Goal: Task Accomplishment & Management: Manage account settings

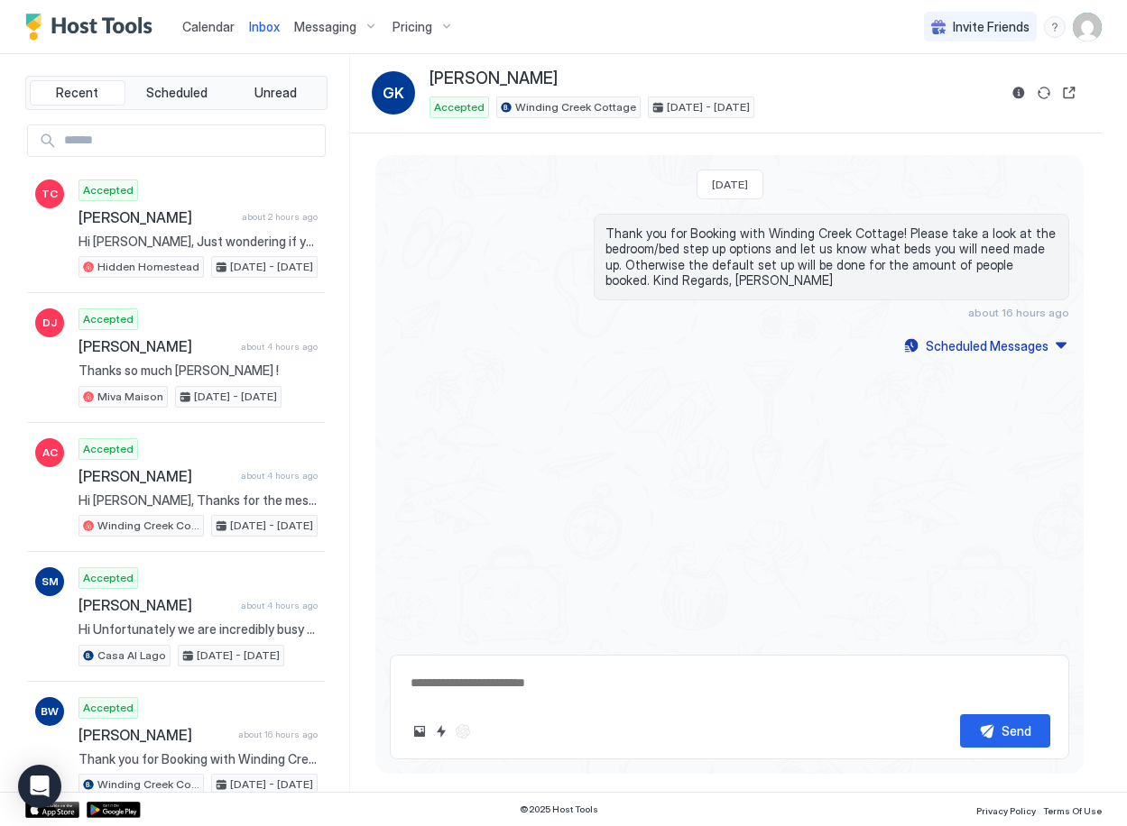
click at [202, 24] on span "Calendar" at bounding box center [208, 26] width 52 height 15
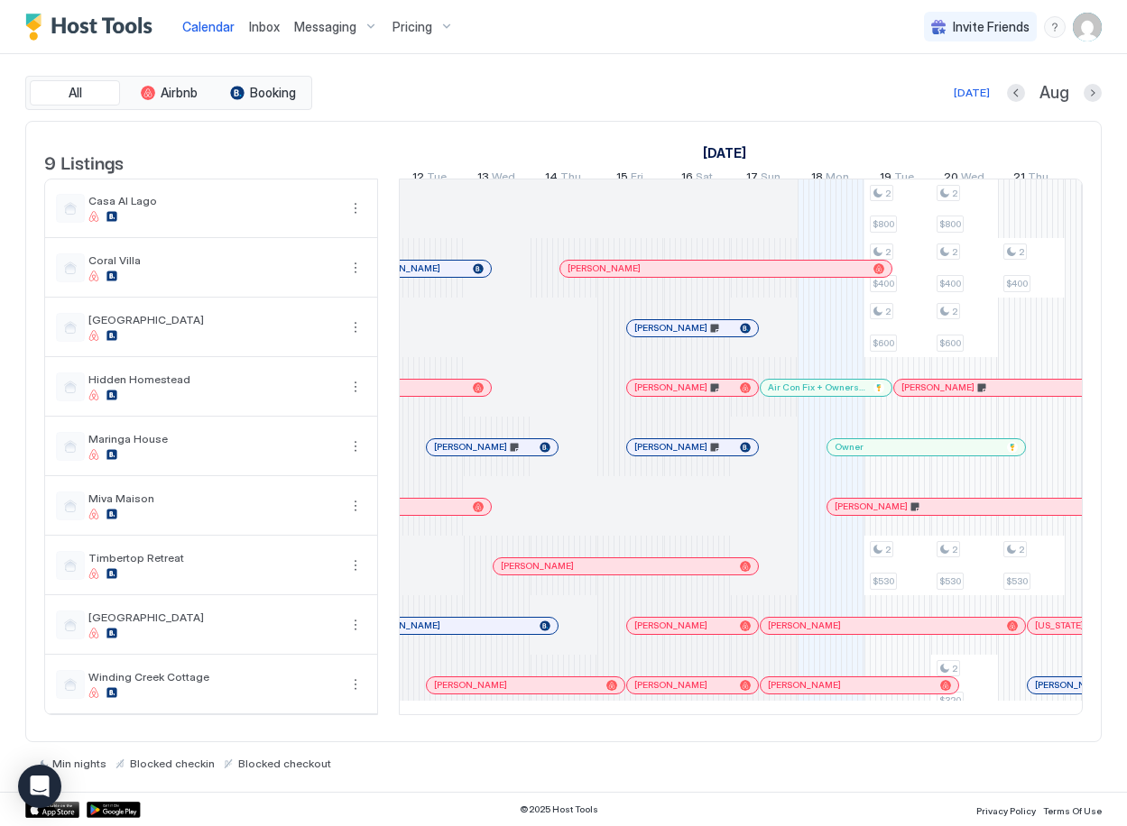
scroll to position [0, 543]
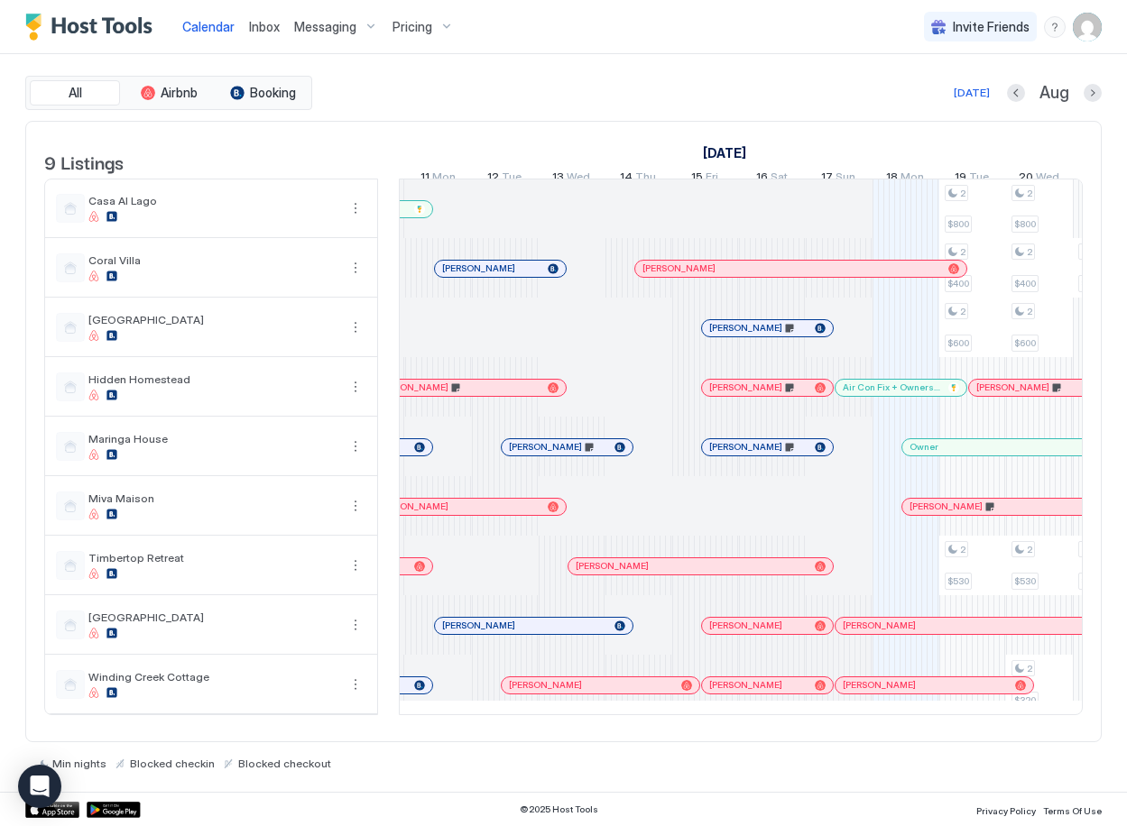
click at [256, 27] on span "Inbox" at bounding box center [264, 26] width 31 height 15
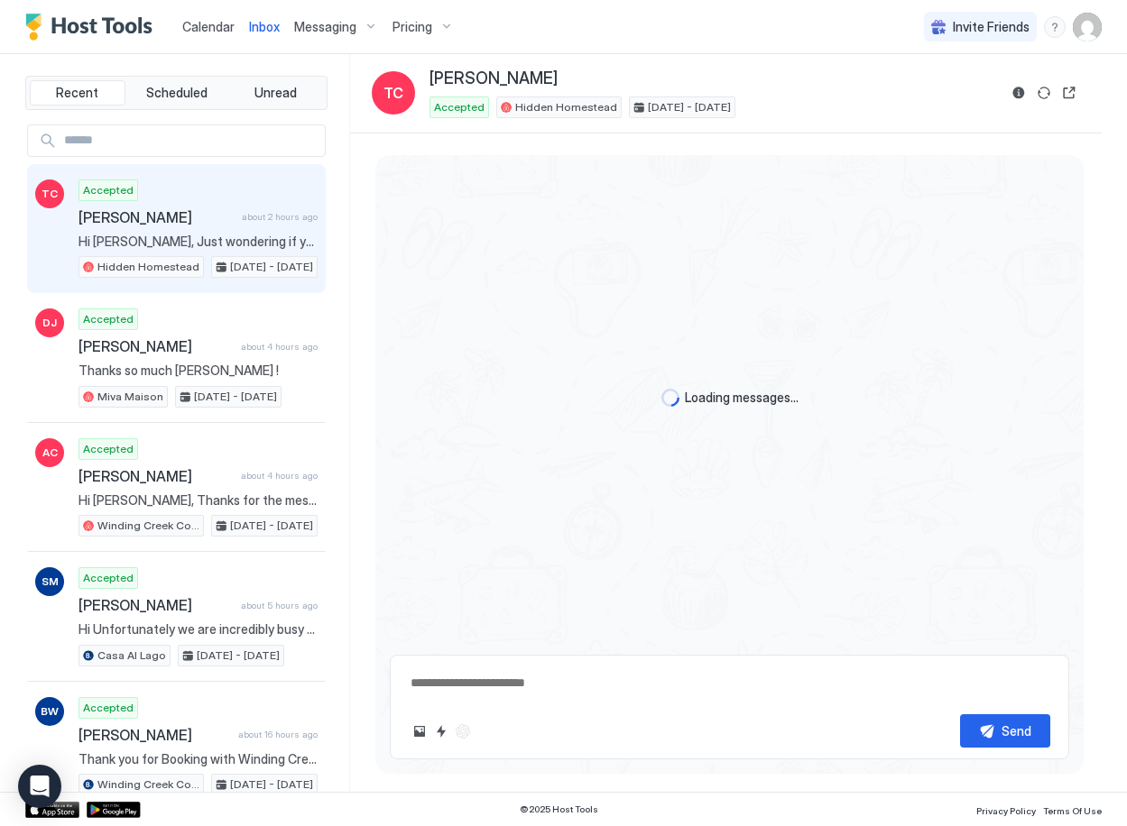
scroll to position [2456, 0]
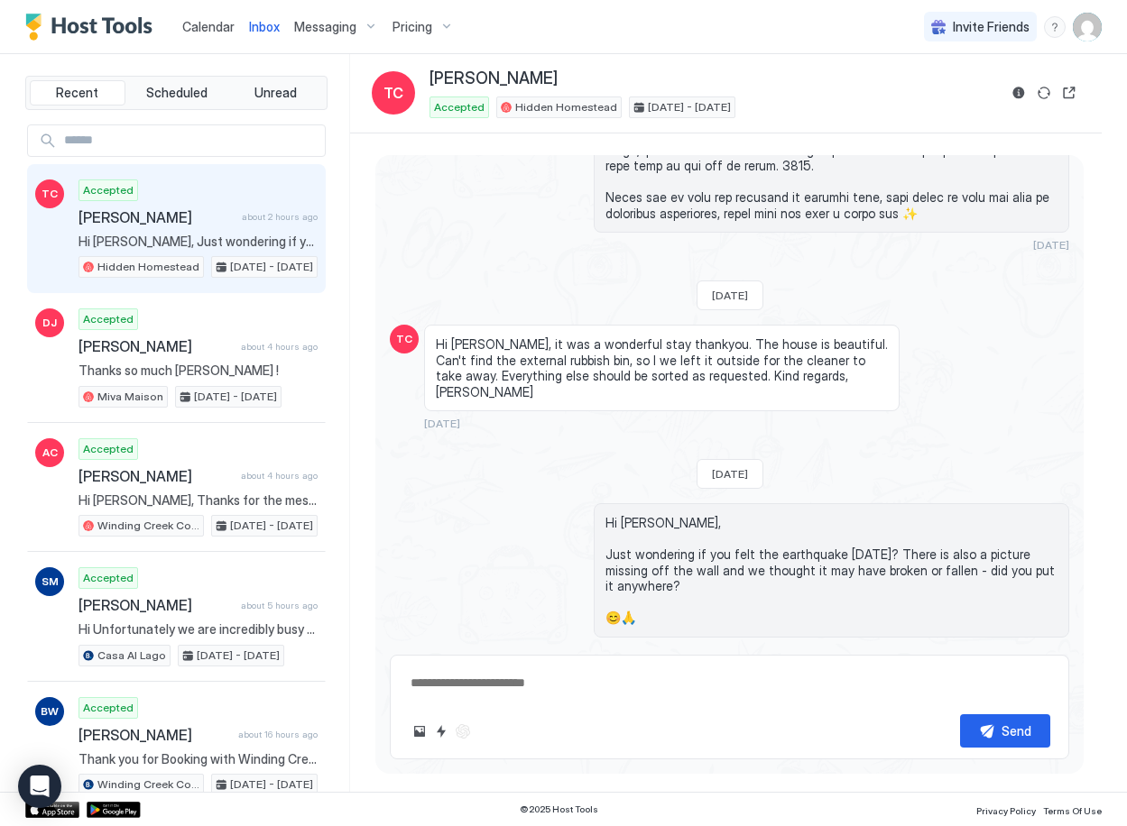
click at [228, 226] on div "[PERSON_NAME] about 2 hours ago" at bounding box center [197, 217] width 239 height 18
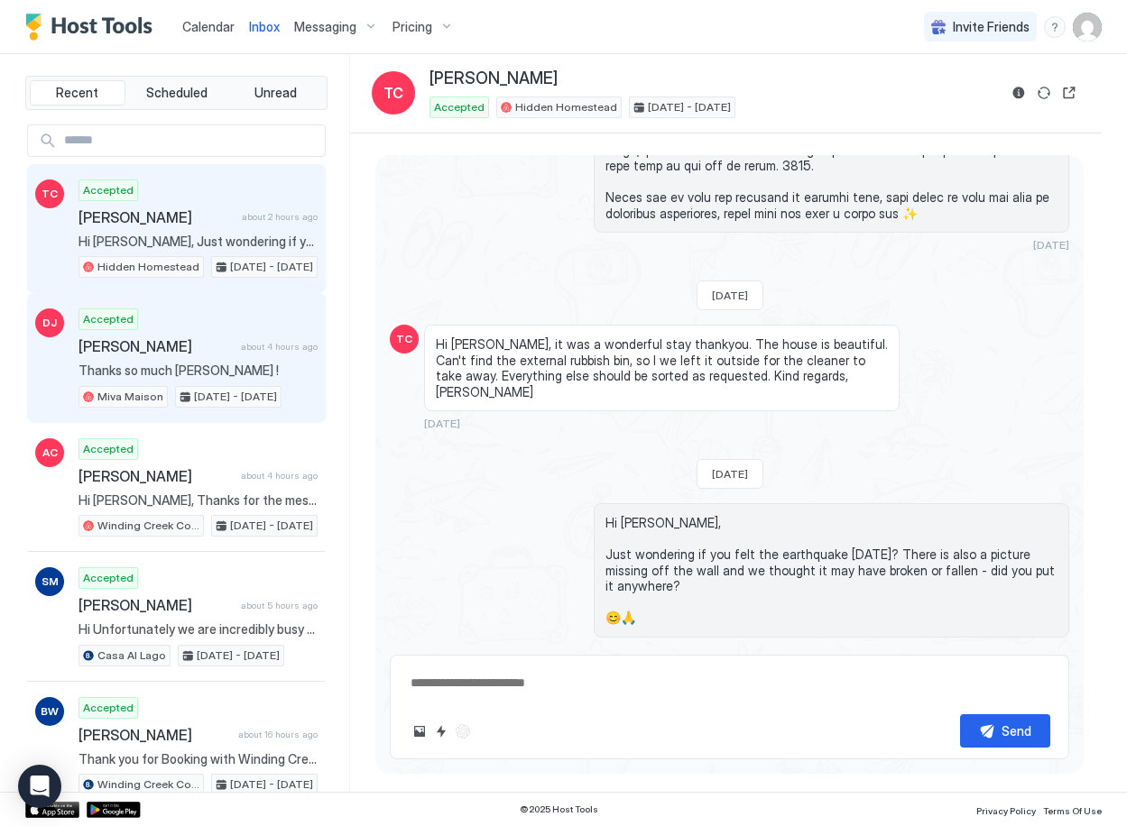
click at [181, 362] on div "Accepted [PERSON_NAME] about 4 hours ago Thanks so much [PERSON_NAME] ! Miva Ma…" at bounding box center [197, 357] width 239 height 99
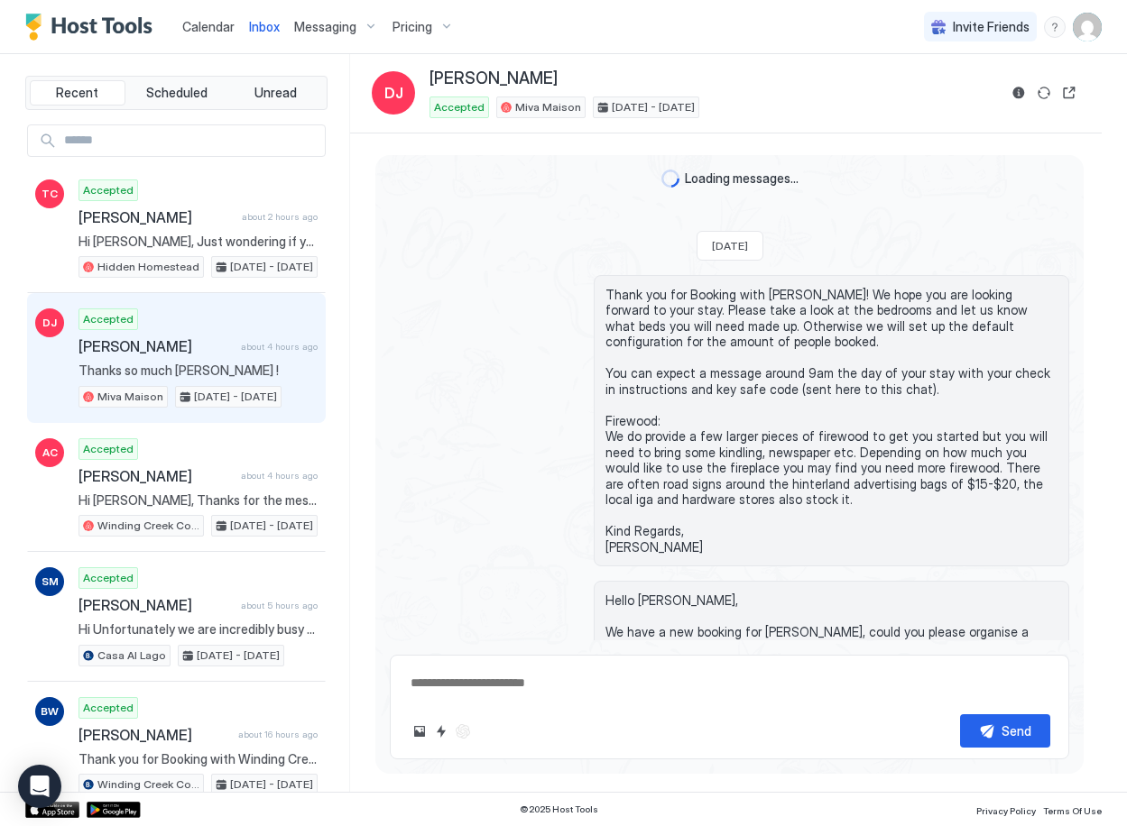
scroll to position [1837, 0]
